Goal: Task Accomplishment & Management: Understand process/instructions

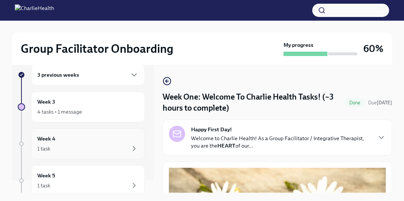
scroll to position [16, 0]
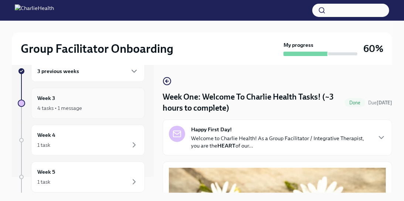
click at [85, 101] on div "Week 3 4 tasks • 1 message" at bounding box center [87, 103] width 101 height 18
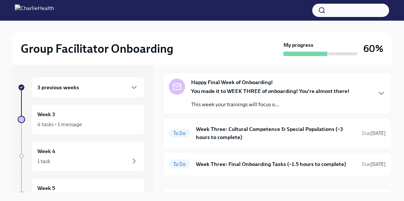
scroll to position [45, 0]
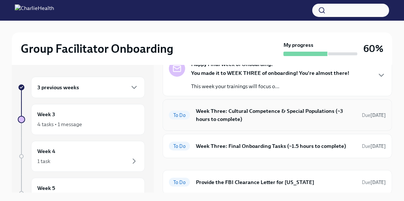
click at [279, 115] on h6 "Week Three: Cultural Competence & Special Populations (~3 hours to complete)" at bounding box center [276, 115] width 160 height 16
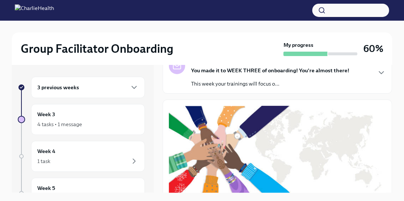
scroll to position [69, 0]
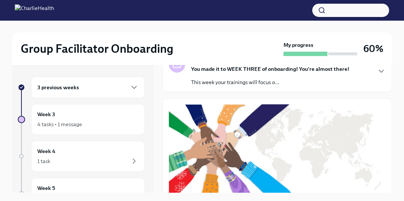
click at [276, 79] on p "This week your trainings will focus o..." at bounding box center [270, 82] width 158 height 7
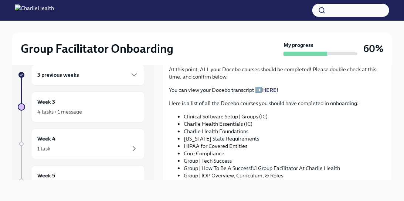
scroll to position [546, 0]
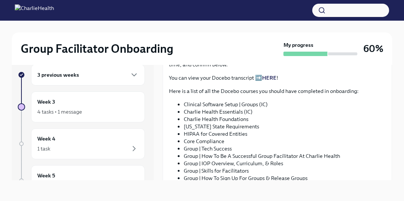
click at [218, 4] on span "I completed these Docebo courses!" at bounding box center [216, -1] width 85 height 7
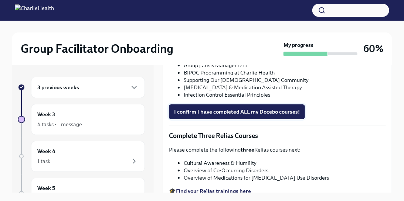
scroll to position [526, 0]
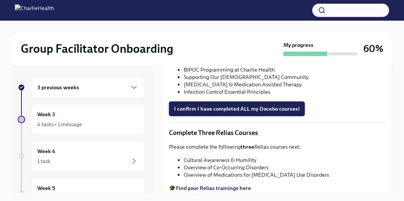
click at [221, 105] on span "I confirm I have completed ALL my Docebo courses!" at bounding box center [237, 108] width 126 height 7
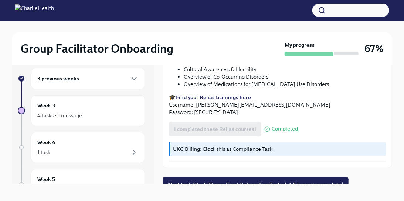
scroll to position [13, 0]
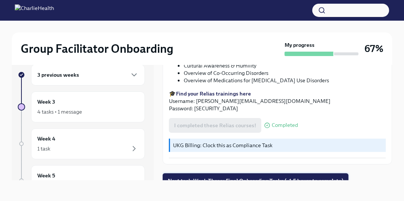
click at [212, 177] on span "Next task : Week Three: Final Onboarding Tasks (~1.5 hours to complete)" at bounding box center [256, 180] width 176 height 7
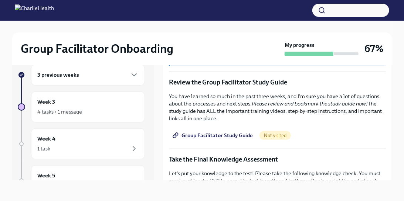
scroll to position [283, 0]
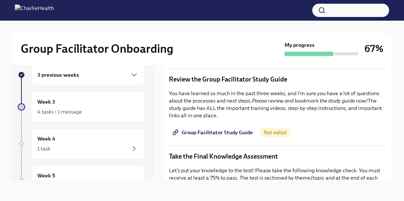
click at [218, 131] on span "Group Facilitator Study Guide" at bounding box center [213, 132] width 79 height 7
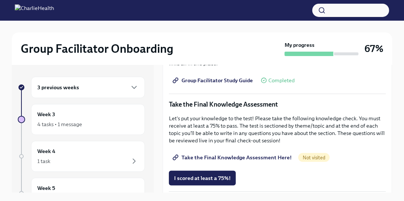
scroll to position [347, 0]
